Goal: Information Seeking & Learning: Learn about a topic

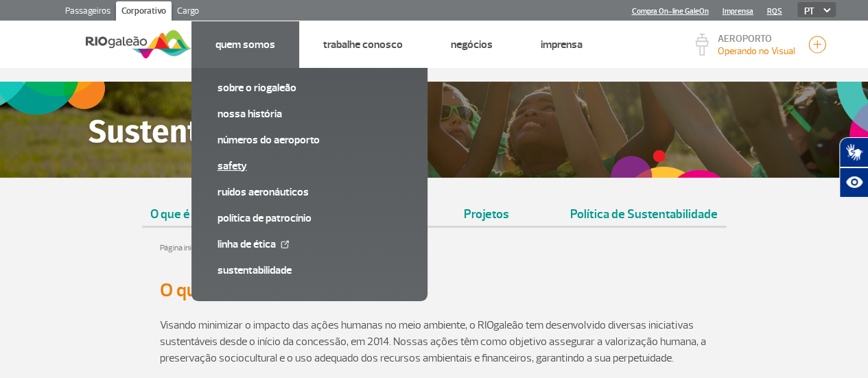
click at [227, 165] on link "SAFETY" at bounding box center [310, 166] width 184 height 15
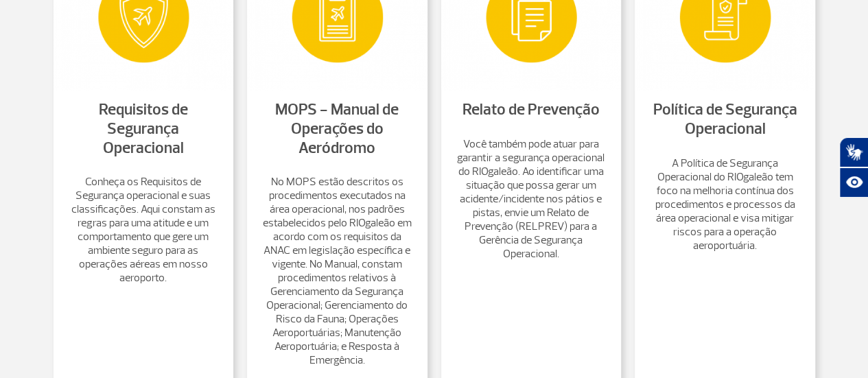
scroll to position [825, 0]
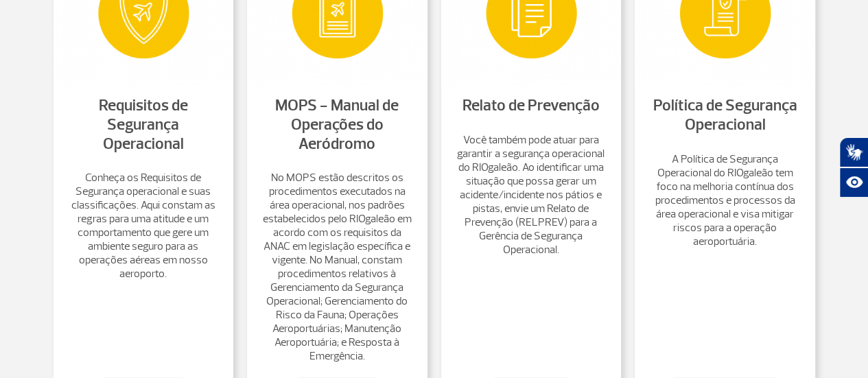
click at [686, 128] on link "Política de Segurança Operacional" at bounding box center [725, 114] width 144 height 39
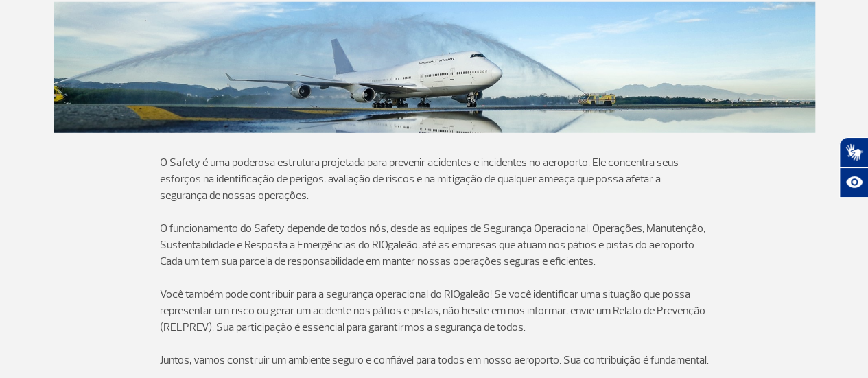
scroll to position [0, 0]
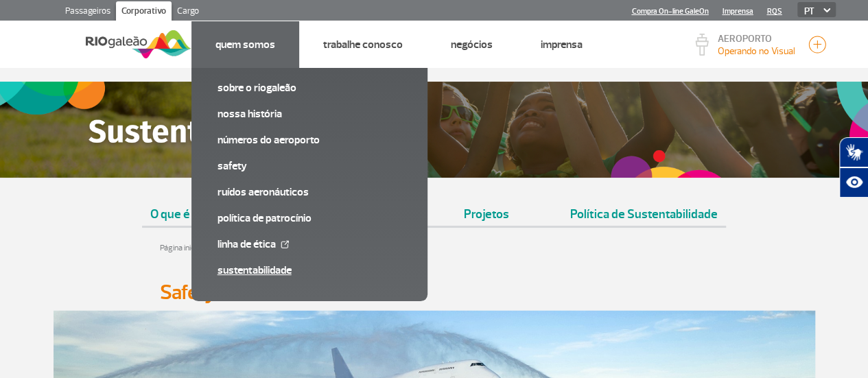
click at [247, 271] on link "Sustentabilidade" at bounding box center [310, 270] width 184 height 15
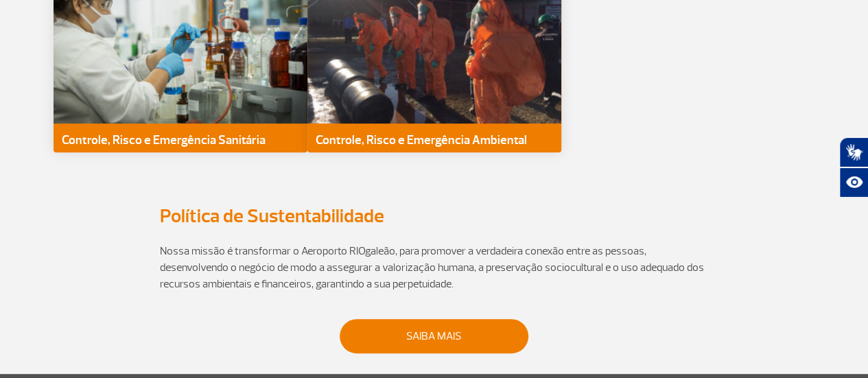
scroll to position [2854, 0]
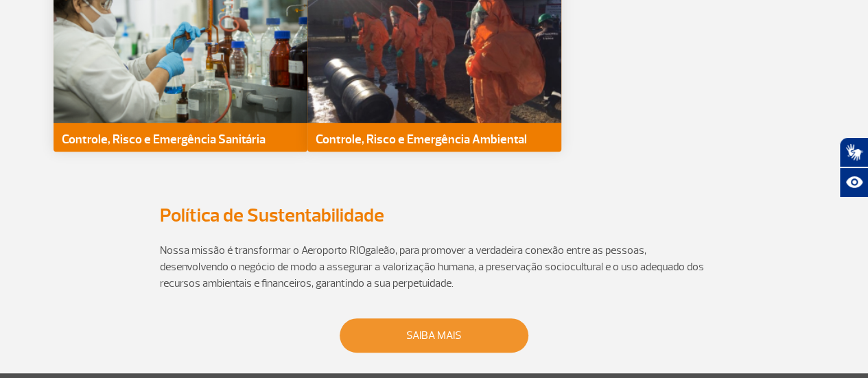
click at [401, 318] on link "Saiba mais" at bounding box center [434, 335] width 189 height 34
